Goal: Information Seeking & Learning: Learn about a topic

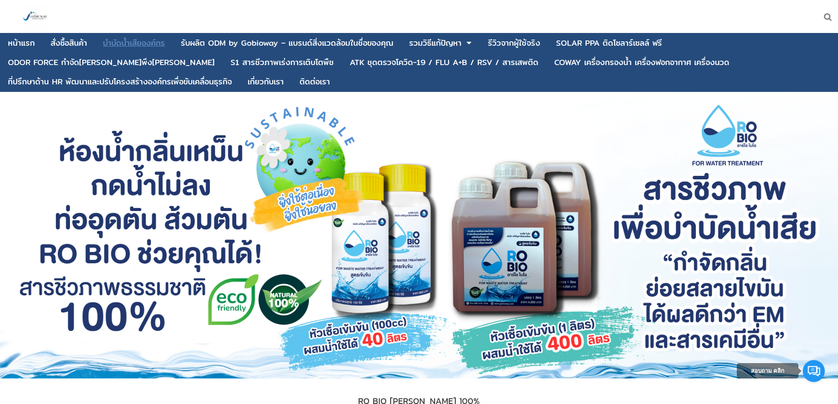
click at [143, 41] on div "บําบัดน้ำเสียองค์กร" at bounding box center [134, 43] width 62 height 8
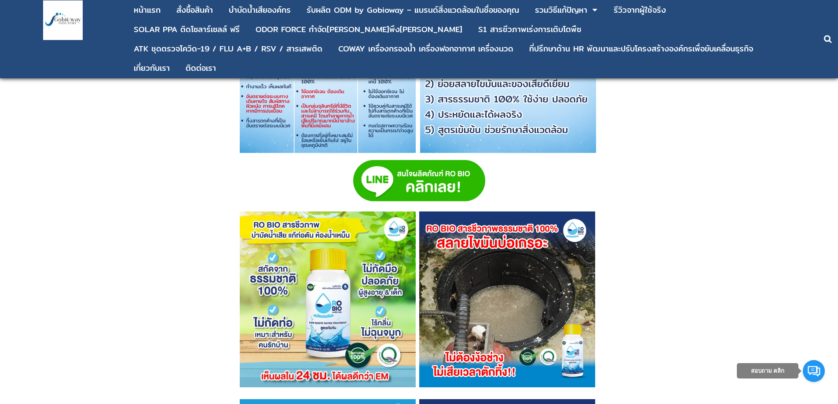
scroll to position [2121, 0]
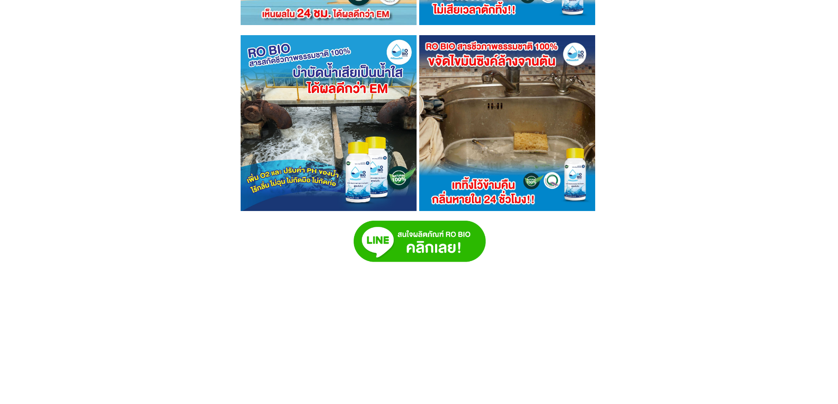
scroll to position [2121, 0]
